Goal: Find specific page/section: Find specific page/section

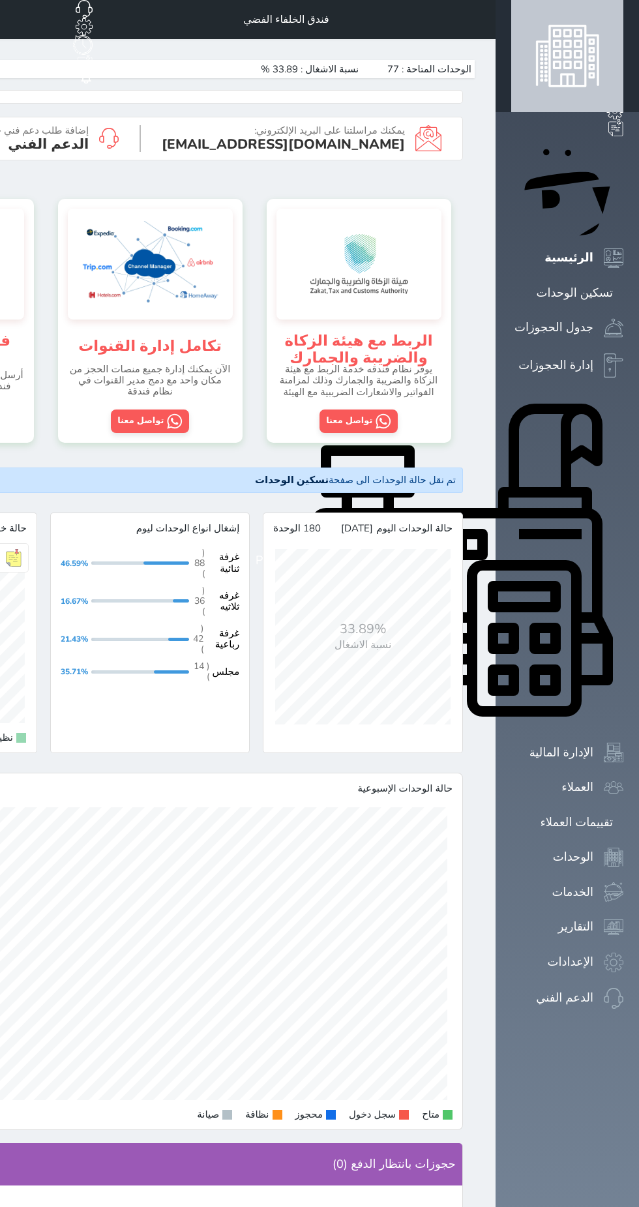
scroll to position [1403, 639]
click at [496, 15] on div "فندق الخلفاء الفضي حجز جماعي جديد حجز جديد غير مرتبط مع منصة زاتكا المرحلة الثا…" at bounding box center [149, 19] width 691 height 39
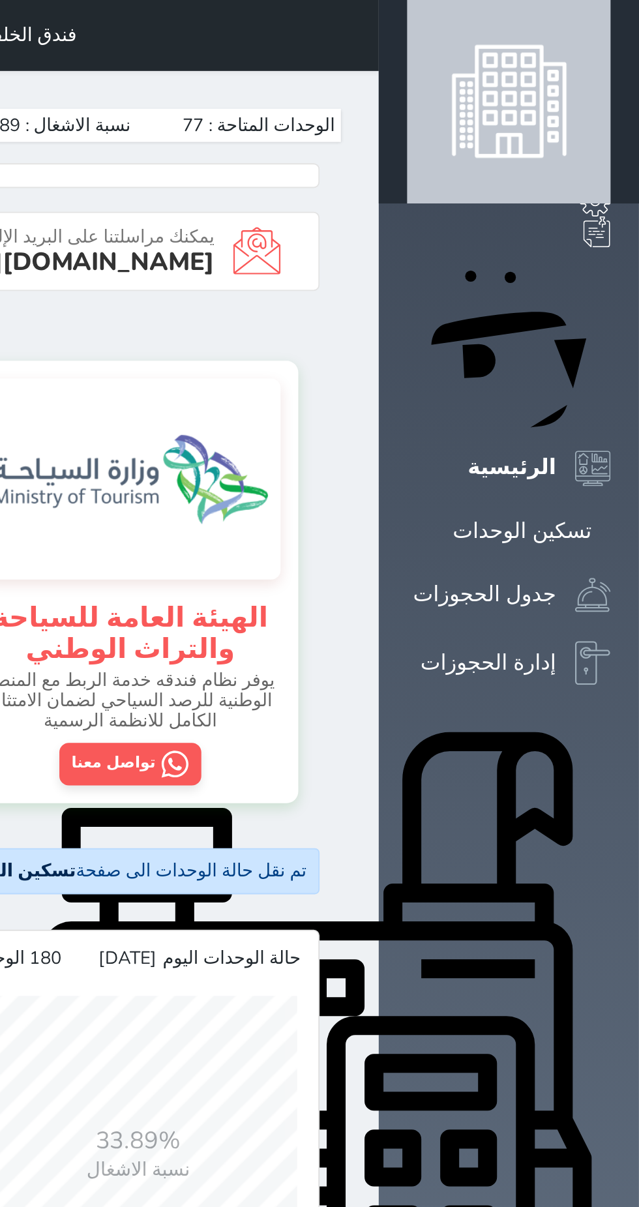
click at [480, 20] on span at bounding box center [480, 20] width 0 height 0
click at [614, 284] on link "تسكين الوحدات" at bounding box center [567, 293] width 112 height 19
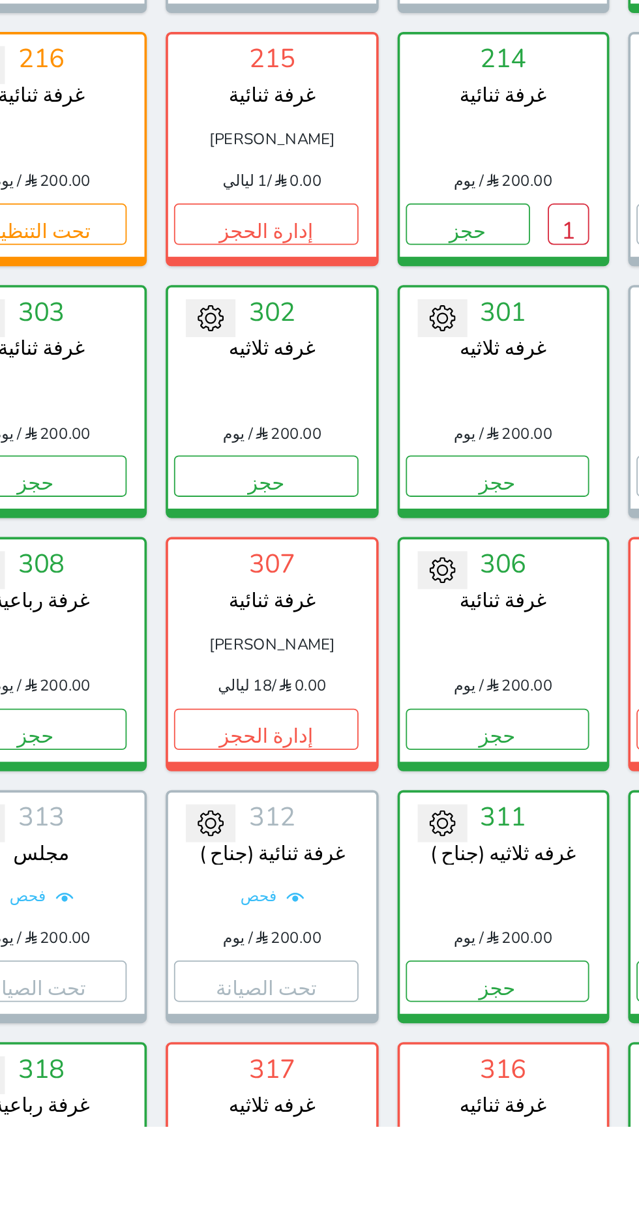
scroll to position [689, 0]
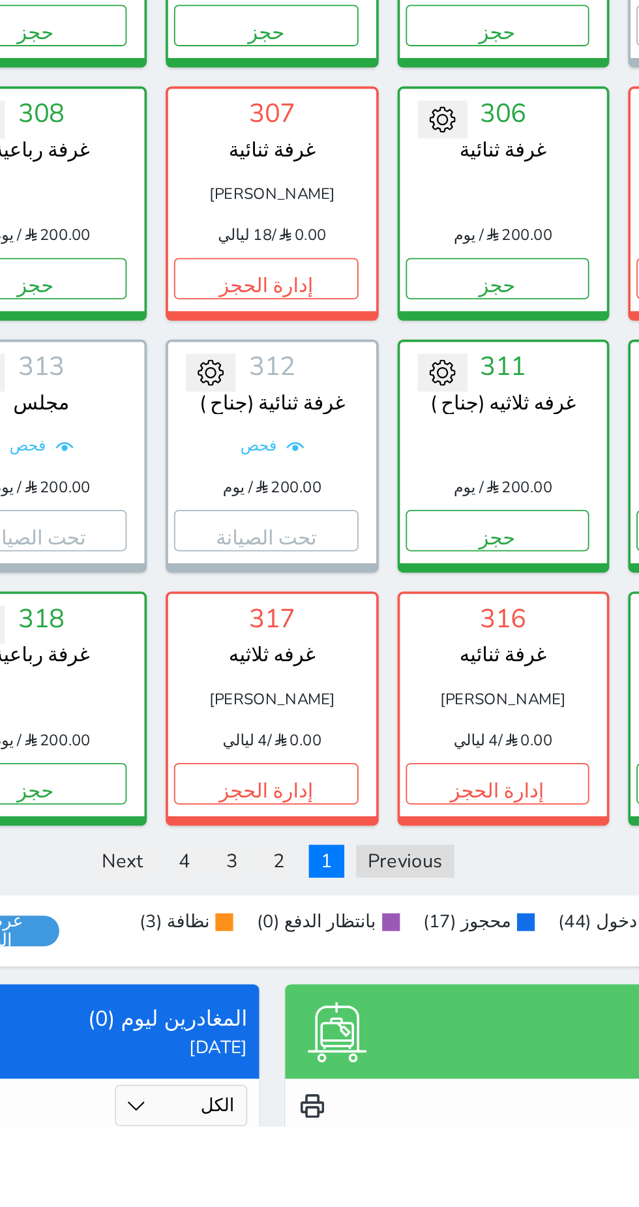
click at [136, 1184] on select "الكل تم الدخول تم المغادرة" at bounding box center [99, 1195] width 73 height 23
select select "checked_in"
click at [136, 1184] on select "الكل تم الدخول تم المغادرة" at bounding box center [99, 1195] width 73 height 23
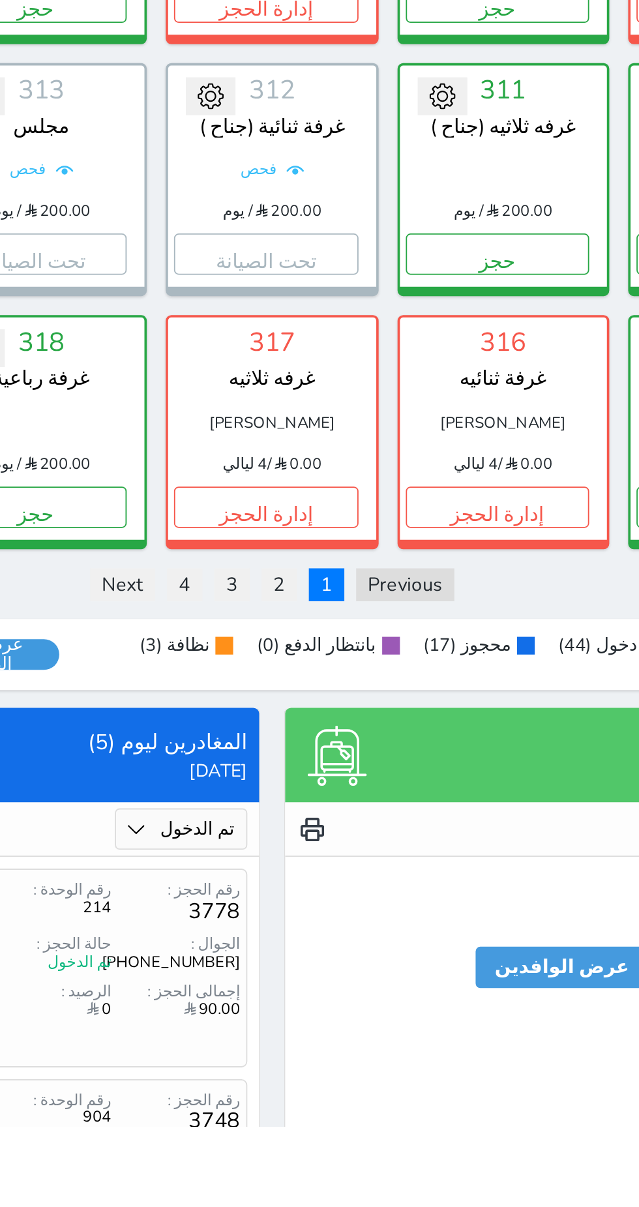
scroll to position [851, 0]
